Goal: Use online tool/utility: Use online tool/utility

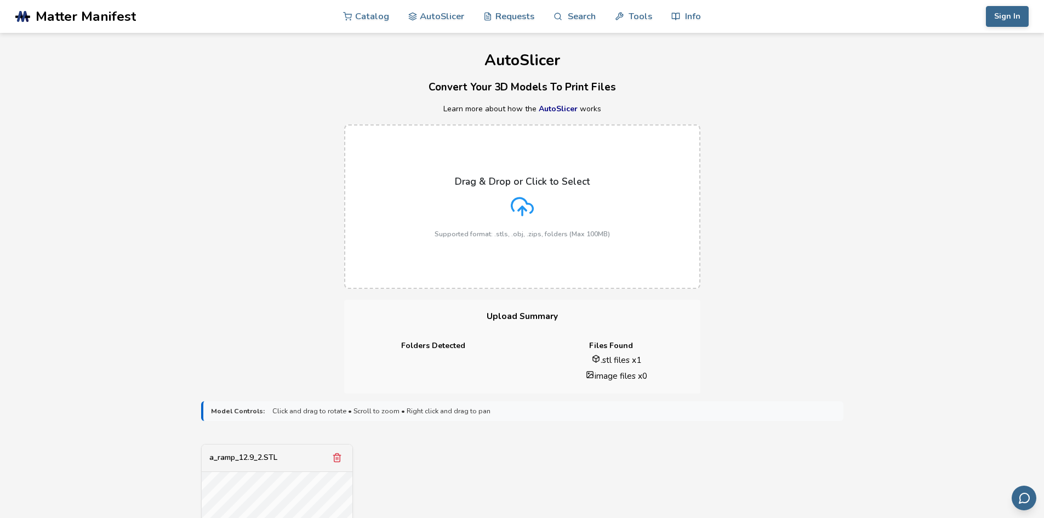
drag, startPoint x: 228, startPoint y: 294, endPoint x: 231, endPoint y: 287, distance: 7.5
click at [230, 290] on div "Drag & Drop or Click to Select Supported format: .stls, .obj, .zips, folders (M…" at bounding box center [522, 206] width 1044 height 186
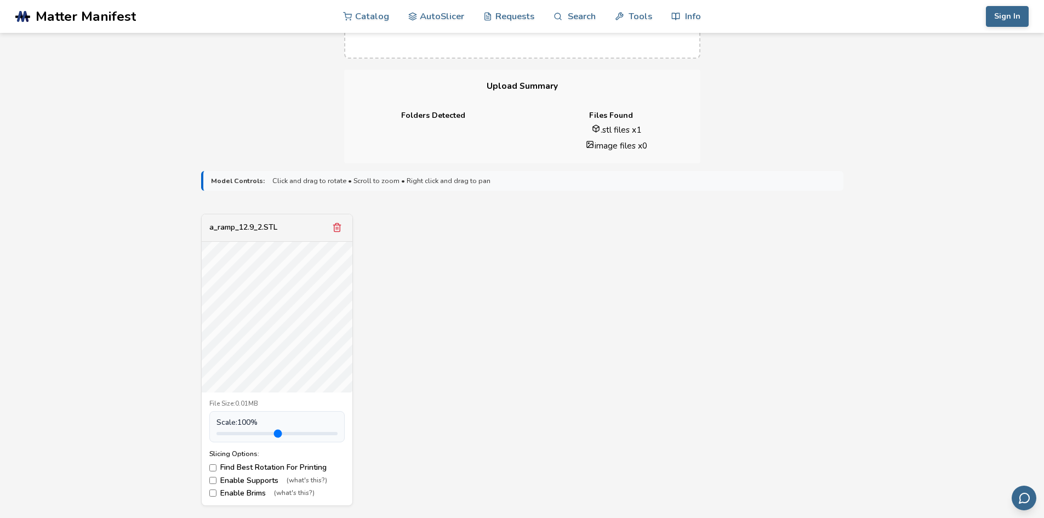
scroll to position [274, 0]
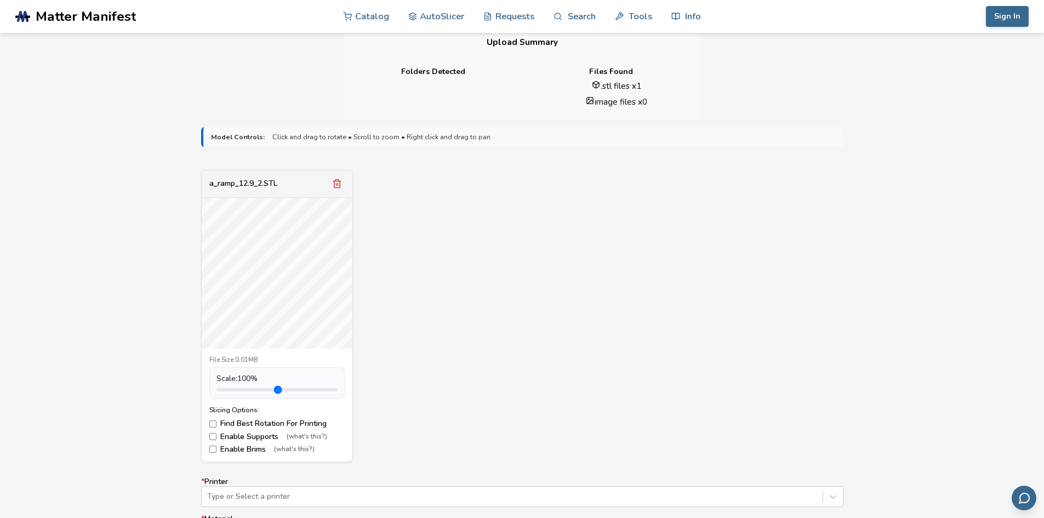
click at [223, 420] on label "Find Best Rotation For Printing" at bounding box center [276, 423] width 135 height 9
click at [223, 421] on label "Find Best Rotation For Printing" at bounding box center [276, 423] width 135 height 9
click at [218, 439] on label "Enable Supports (what's this?)" at bounding box center [276, 436] width 135 height 9
click at [221, 450] on label "Enable Brims (what's this?)" at bounding box center [276, 449] width 135 height 9
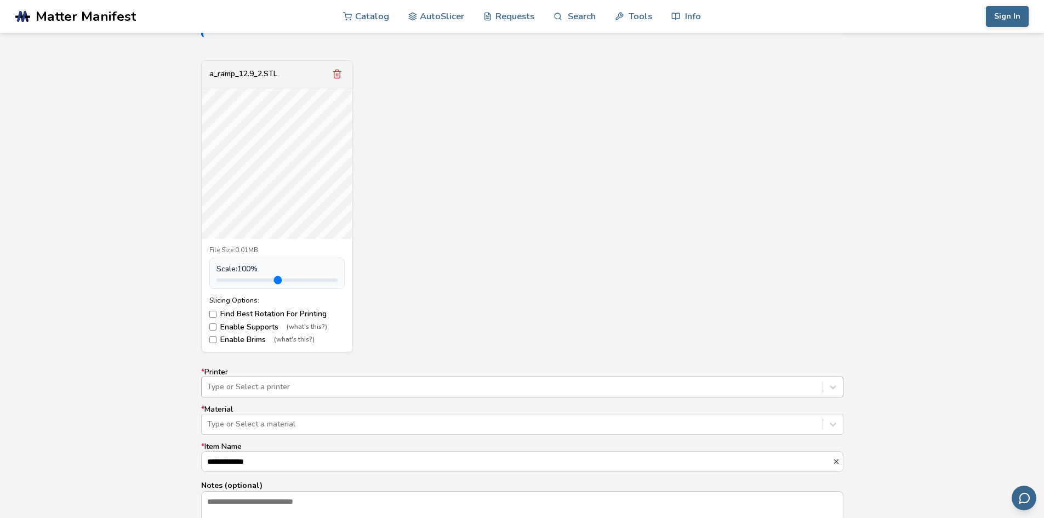
click at [374, 386] on div "Type or Select a printer" at bounding box center [522, 386] width 642 height 21
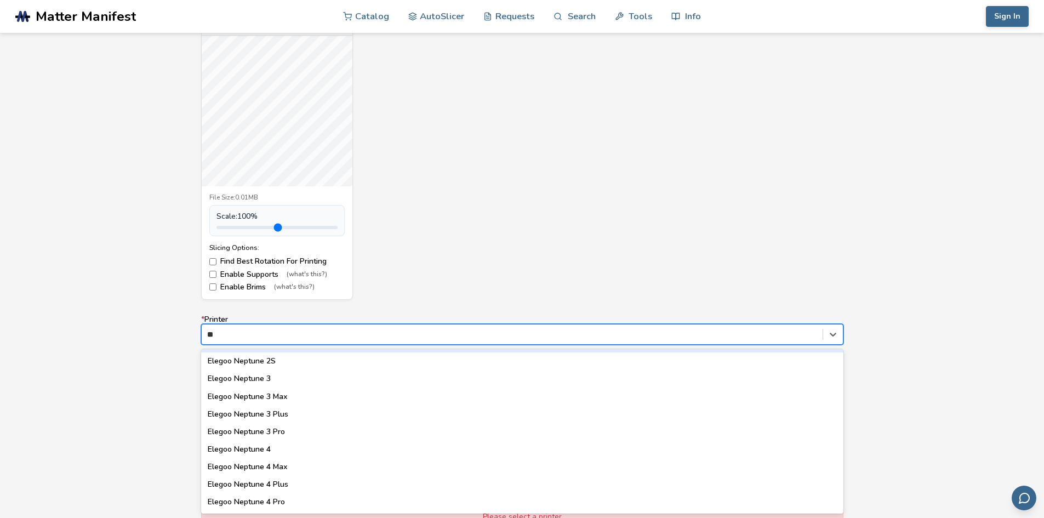
scroll to position [0, 0]
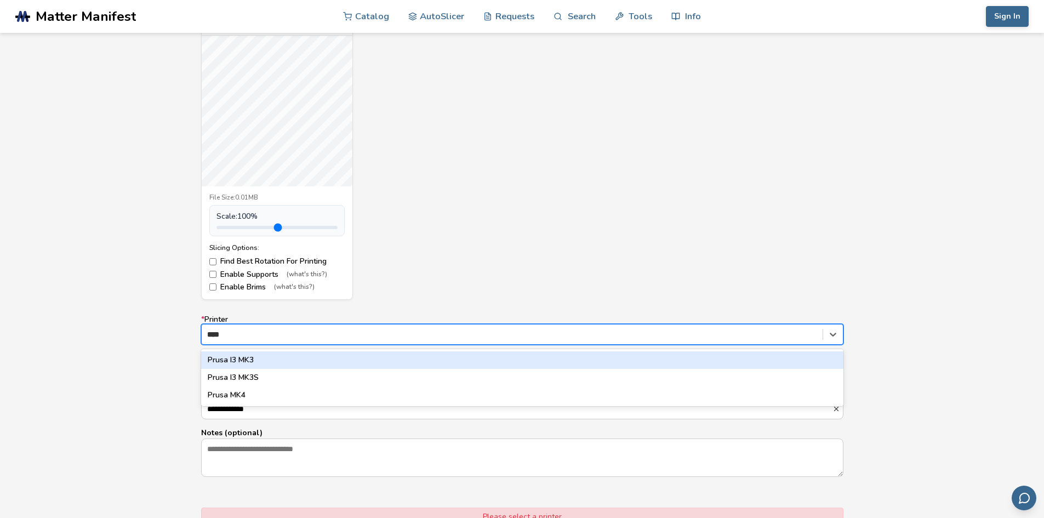
type input "*****"
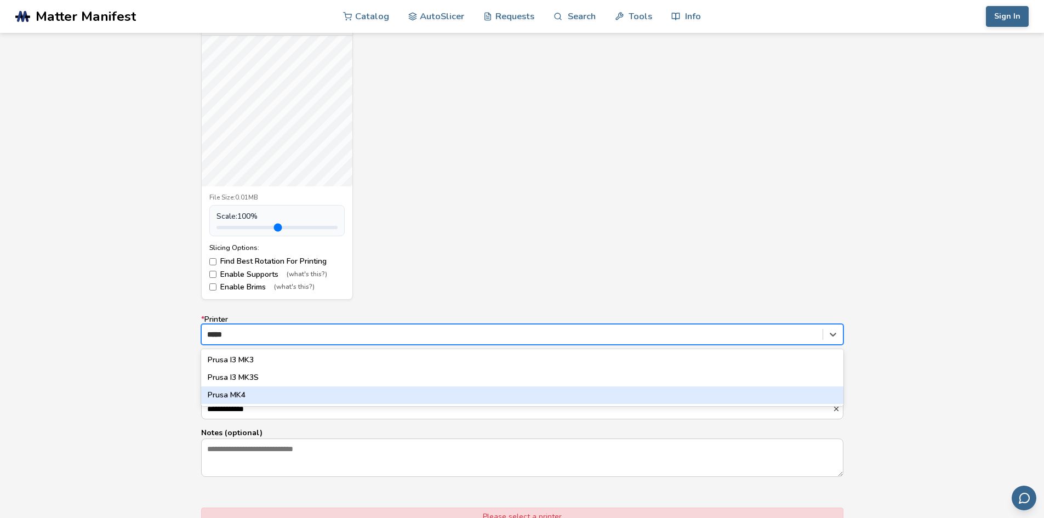
click at [244, 393] on div "Prusa MK4" at bounding box center [522, 395] width 642 height 18
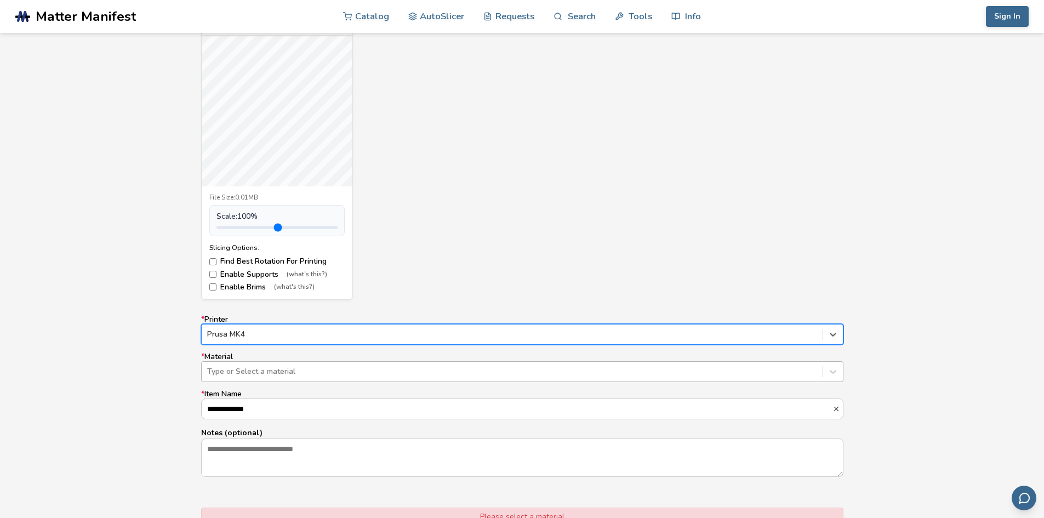
click at [259, 370] on div at bounding box center [512, 371] width 610 height 11
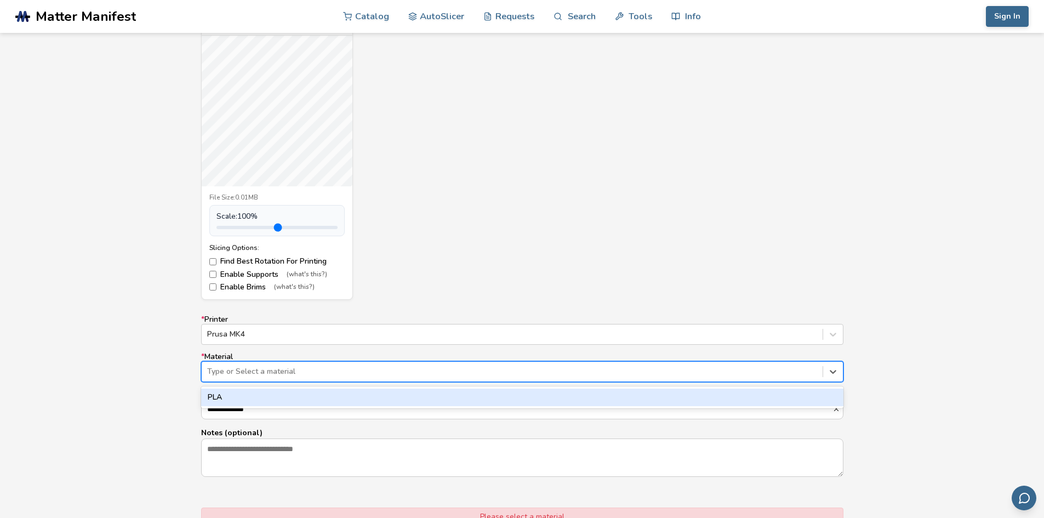
click at [250, 396] on div "PLA" at bounding box center [522, 397] width 642 height 18
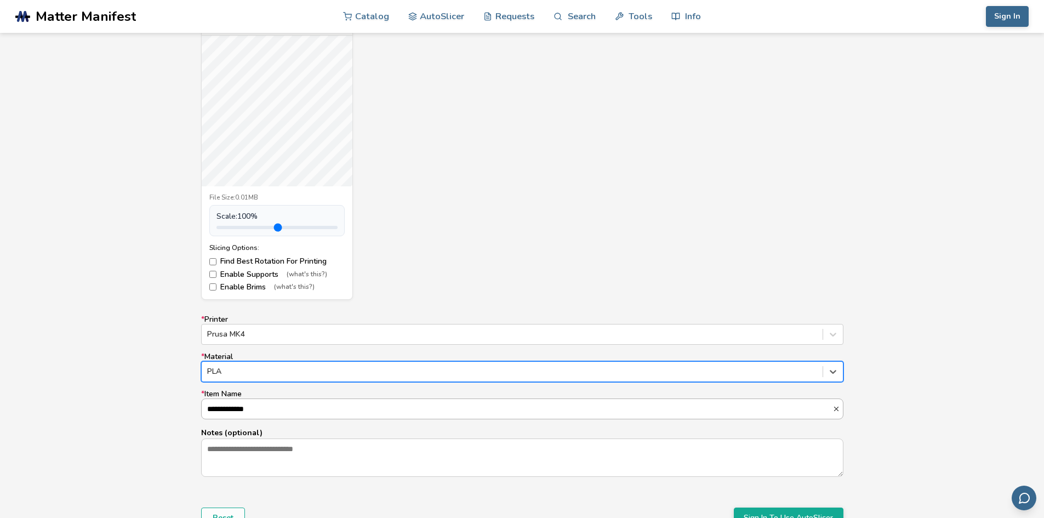
click at [244, 402] on input "**********" at bounding box center [517, 409] width 631 height 20
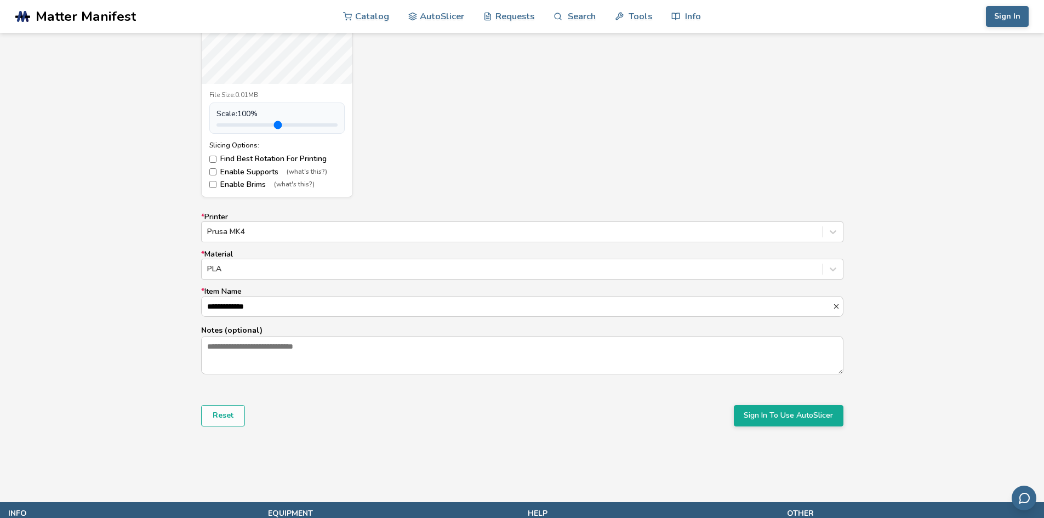
scroll to position [546, 0]
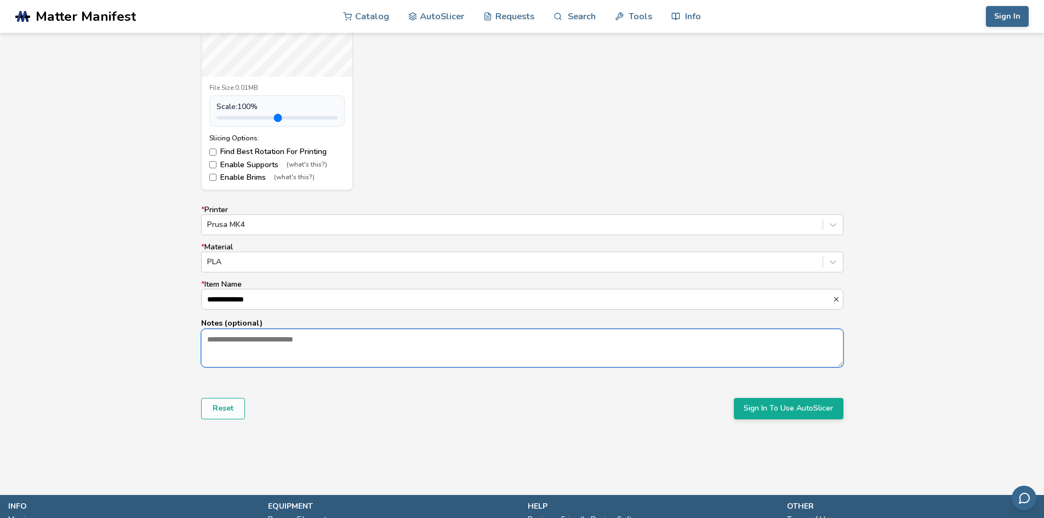
click at [254, 345] on textarea "Notes (optional)" at bounding box center [522, 347] width 641 height 37
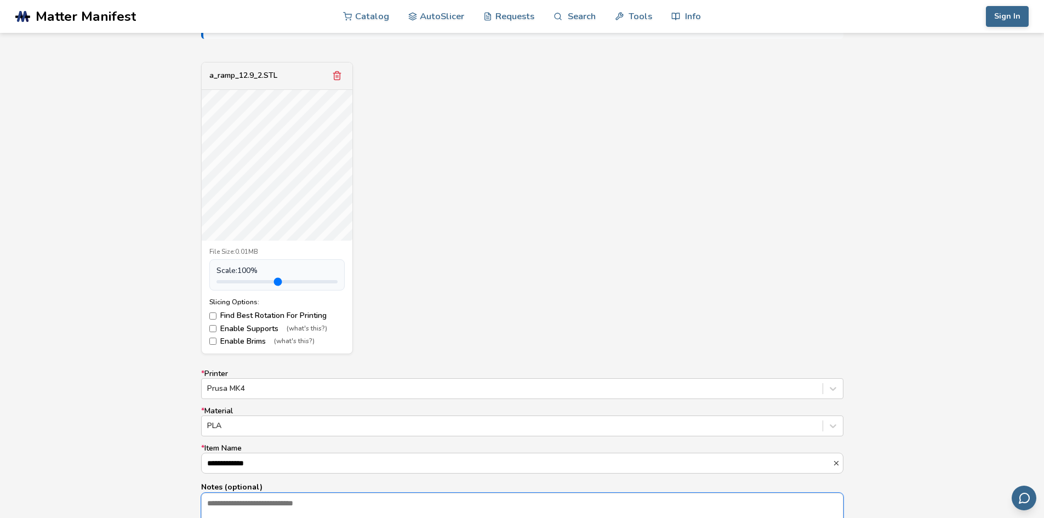
scroll to position [381, 0]
type input "*"
click at [241, 280] on input "range" at bounding box center [276, 281] width 121 height 3
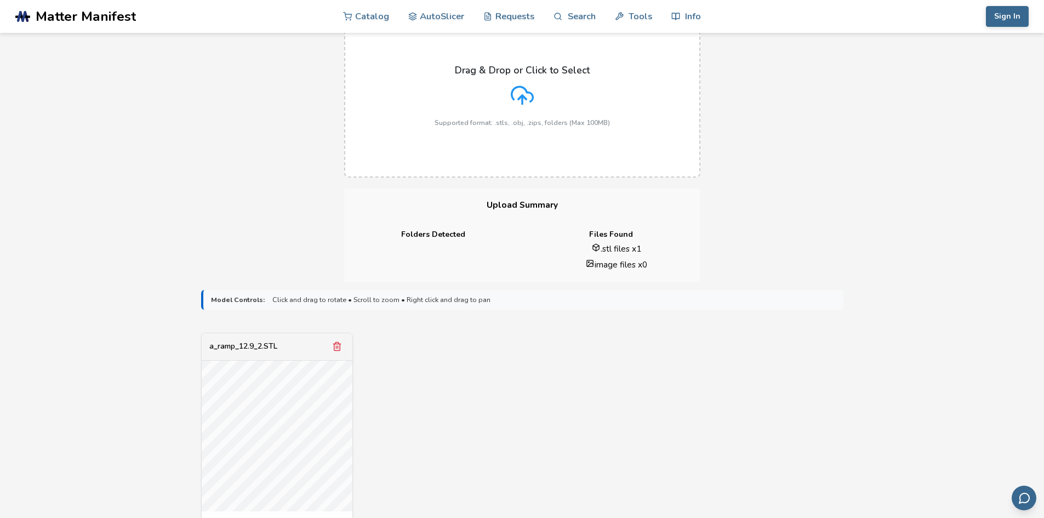
scroll to position [546, 0]
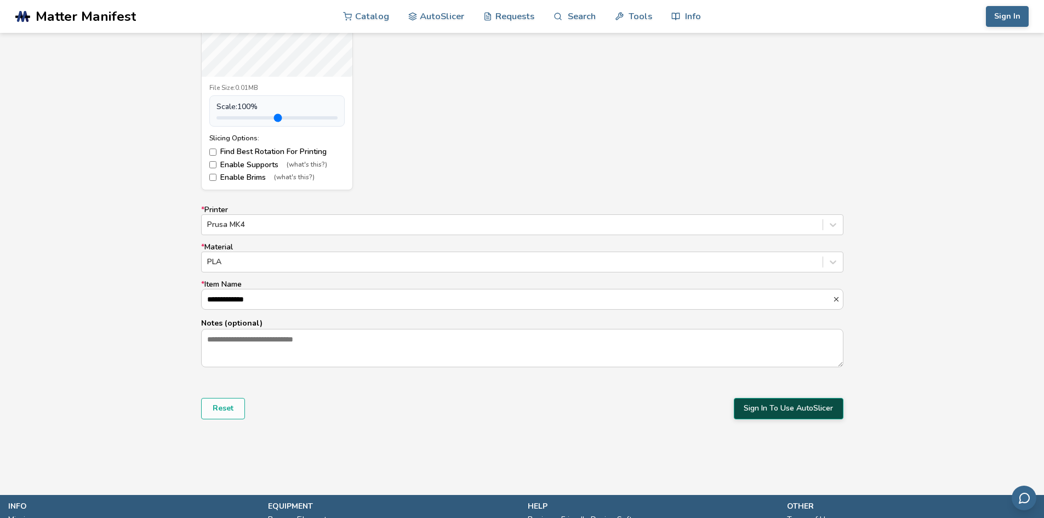
click at [799, 406] on button "Sign In To Use AutoSlicer" at bounding box center [788, 408] width 110 height 21
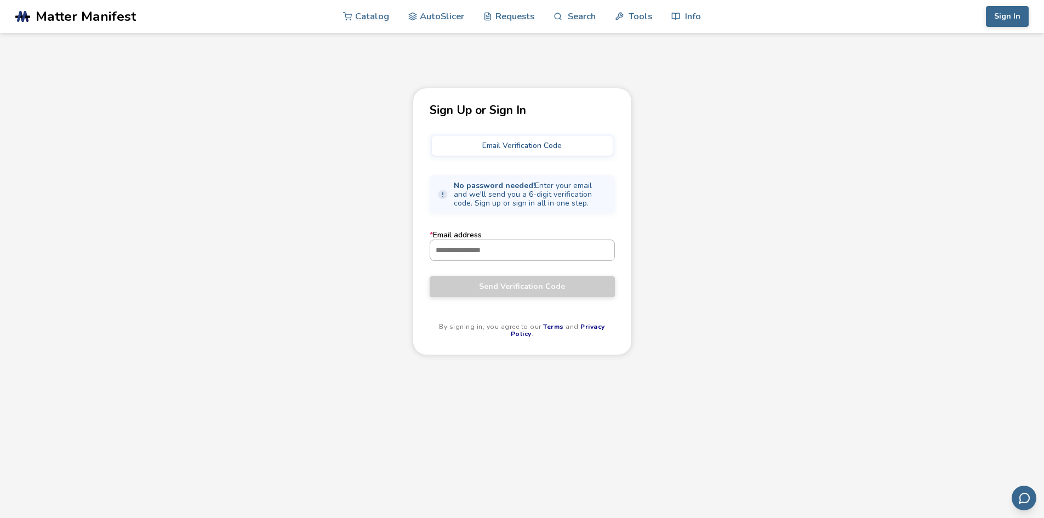
click at [546, 253] on input "* Email address" at bounding box center [522, 250] width 184 height 20
type input "**********"
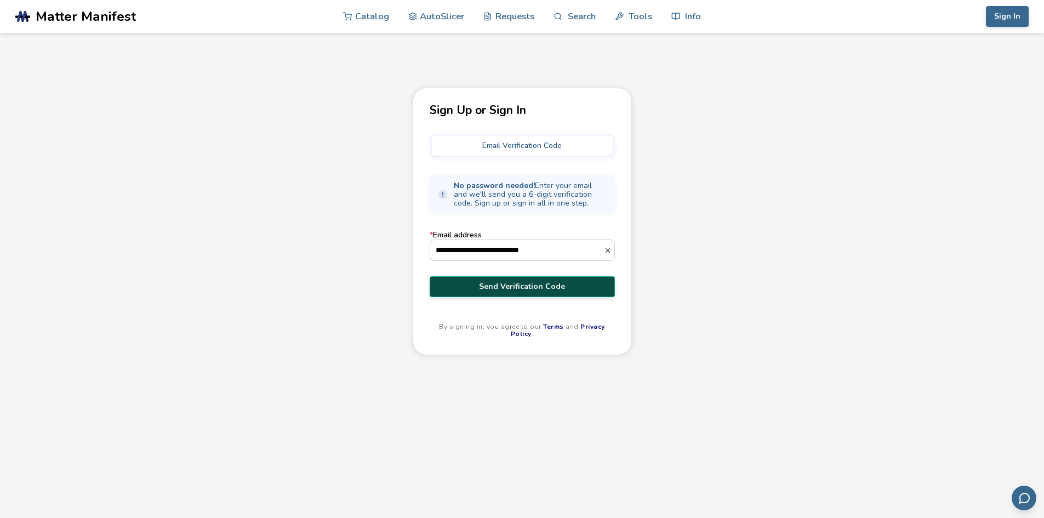
click at [532, 283] on span "Send Verification Code" at bounding box center [522, 286] width 169 height 9
click at [560, 253] on input "**********" at bounding box center [517, 250] width 174 height 20
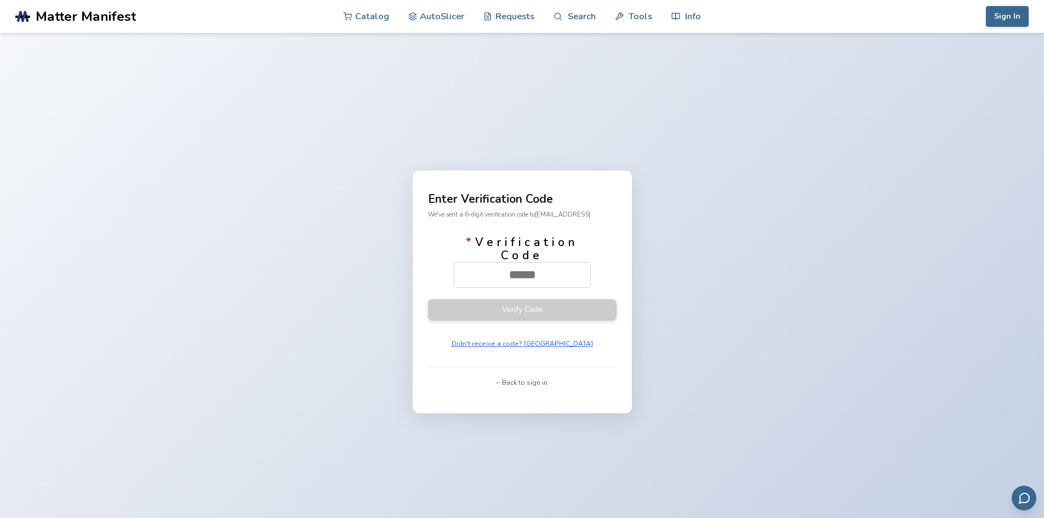
click at [501, 383] on button "← Back to sign in" at bounding box center [521, 382] width 59 height 15
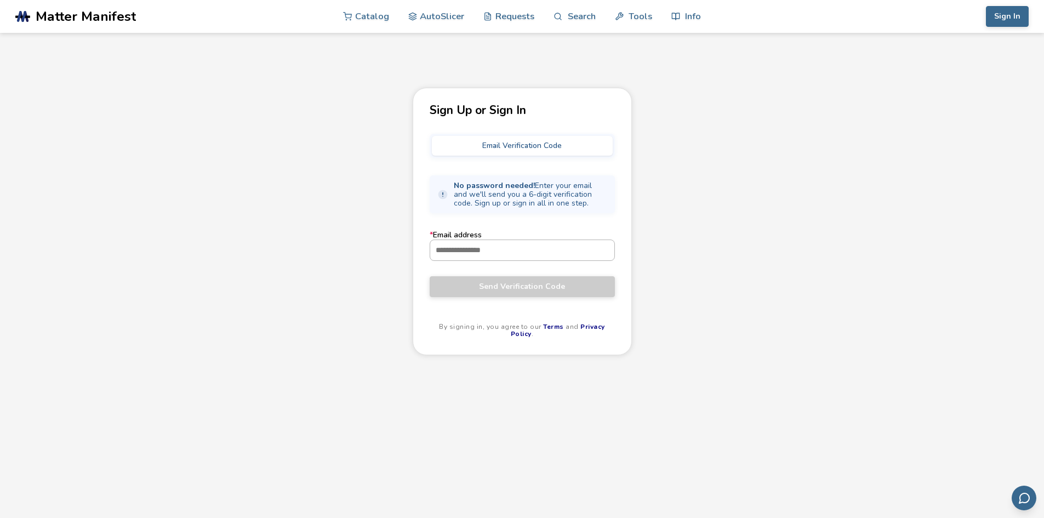
click at [467, 244] on input "* Email address" at bounding box center [522, 250] width 184 height 20
type input "**********"
click at [486, 285] on span "Send Verification Code" at bounding box center [522, 286] width 169 height 9
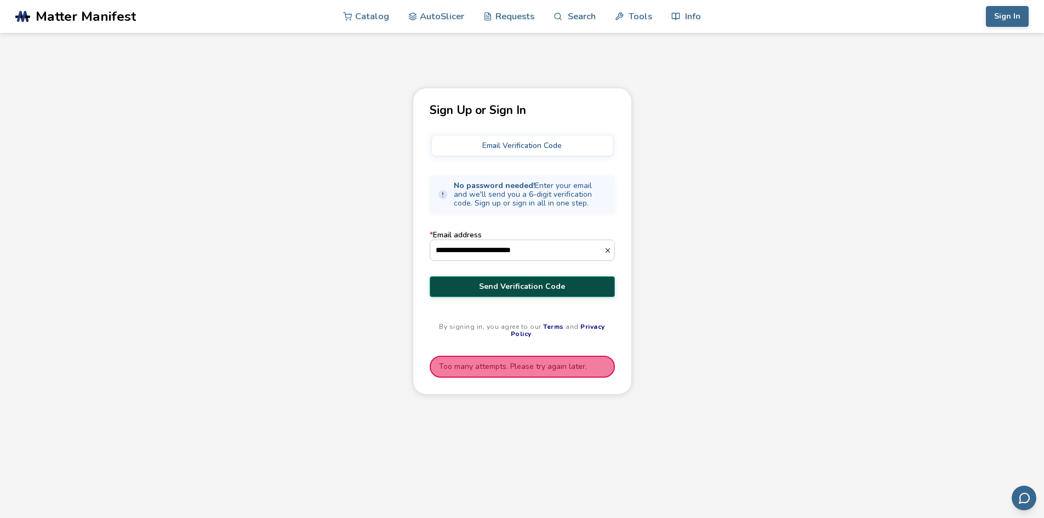
click at [484, 285] on span "Send Verification Code" at bounding box center [522, 286] width 169 height 9
click at [738, 306] on div "**********" at bounding box center [522, 331] width 1044 height 487
click at [508, 140] on button "Email Verification Code" at bounding box center [522, 146] width 181 height 20
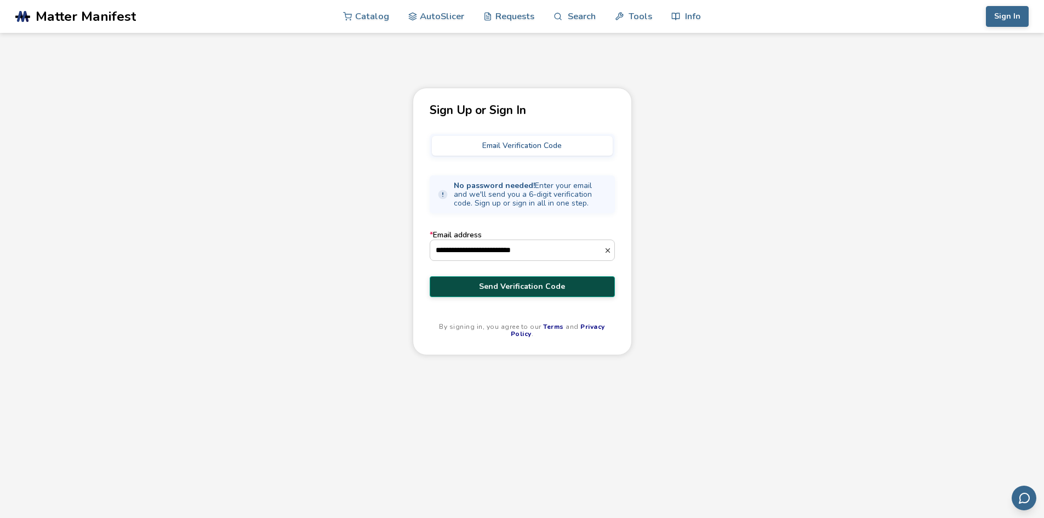
click at [489, 286] on span "Send Verification Code" at bounding box center [522, 286] width 169 height 9
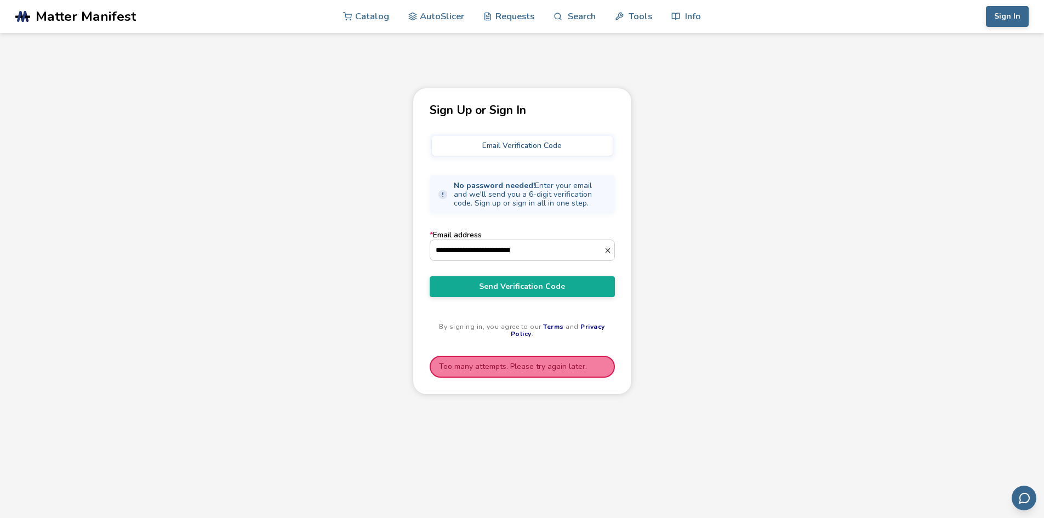
click at [650, 303] on div "**********" at bounding box center [522, 331] width 1044 height 487
click at [556, 282] on span "Send Verification Code" at bounding box center [522, 286] width 169 height 9
click at [806, 352] on div "**********" at bounding box center [522, 331] width 1044 height 487
click at [538, 282] on span "Send Verification Code" at bounding box center [522, 286] width 169 height 9
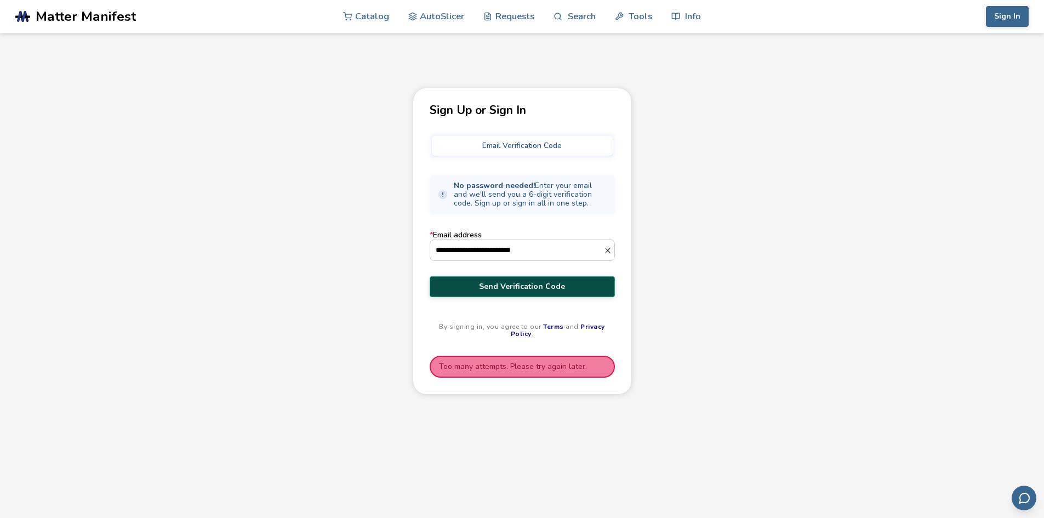
click at [538, 282] on span "Send Verification Code" at bounding box center [522, 286] width 169 height 9
click at [537, 282] on span "Send Verification Code" at bounding box center [522, 286] width 169 height 9
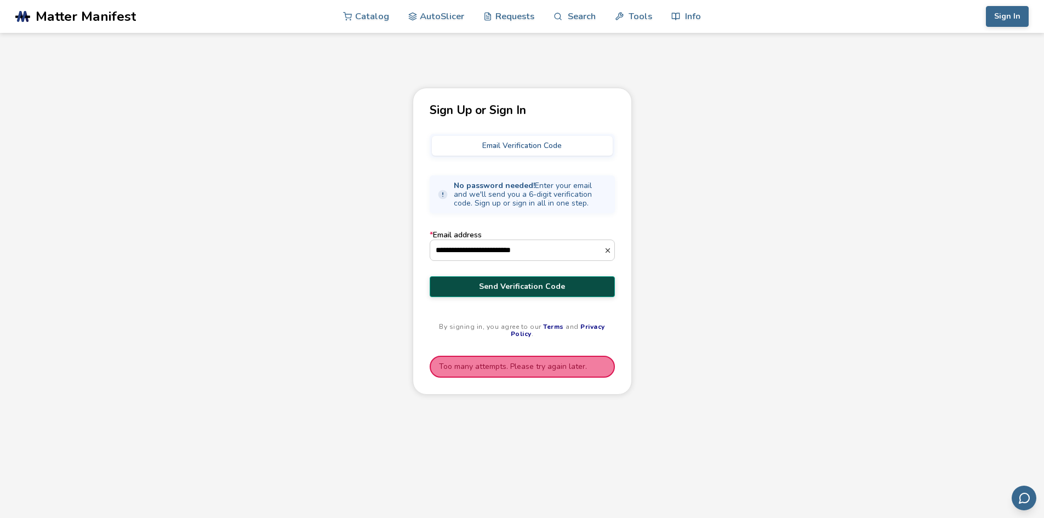
click at [537, 282] on span "Send Verification Code" at bounding box center [522, 286] width 169 height 9
click at [536, 282] on span "Send Verification Code" at bounding box center [522, 286] width 169 height 9
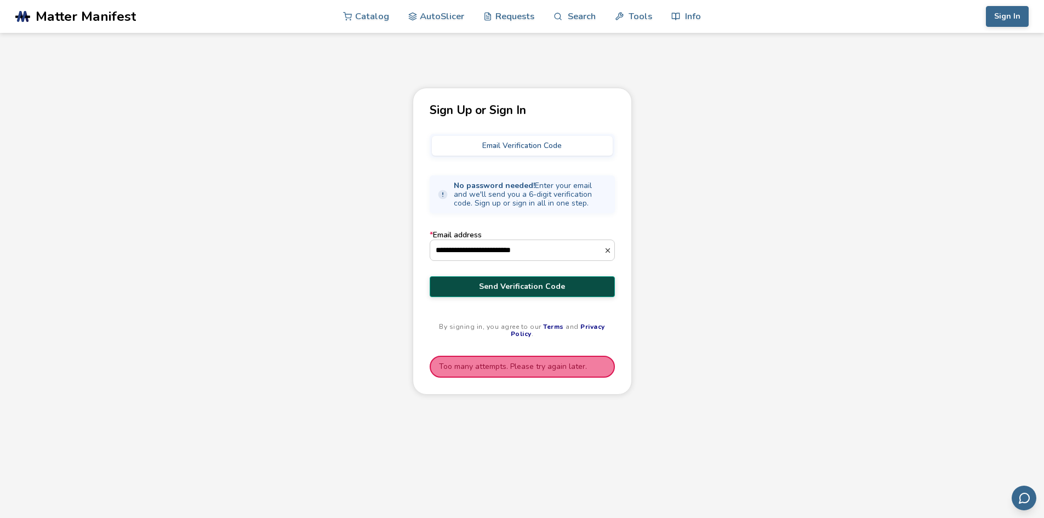
click at [536, 282] on span "Send Verification Code" at bounding box center [522, 286] width 169 height 9
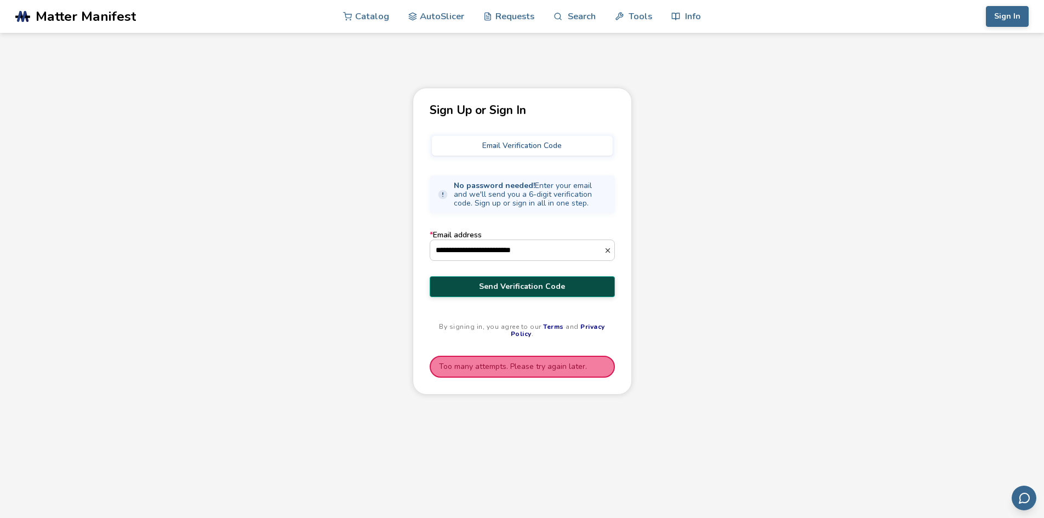
click at [536, 282] on span "Send Verification Code" at bounding box center [522, 286] width 169 height 9
drag, startPoint x: 554, startPoint y: 250, endPoint x: 263, endPoint y: 245, distance: 290.4
click at [263, 245] on div "**********" at bounding box center [522, 331] width 1044 height 487
click at [1011, 21] on button "Sign In" at bounding box center [1006, 16] width 43 height 21
